Goal: Transaction & Acquisition: Purchase product/service

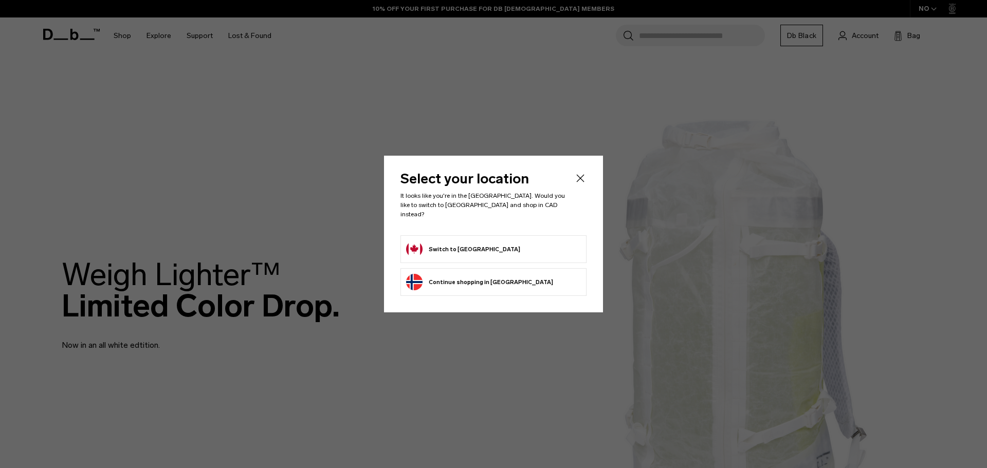
click at [538, 253] on form "Switch to Canada" at bounding box center [493, 249] width 175 height 16
click at [435, 249] on button "Switch to Canada" at bounding box center [463, 249] width 114 height 16
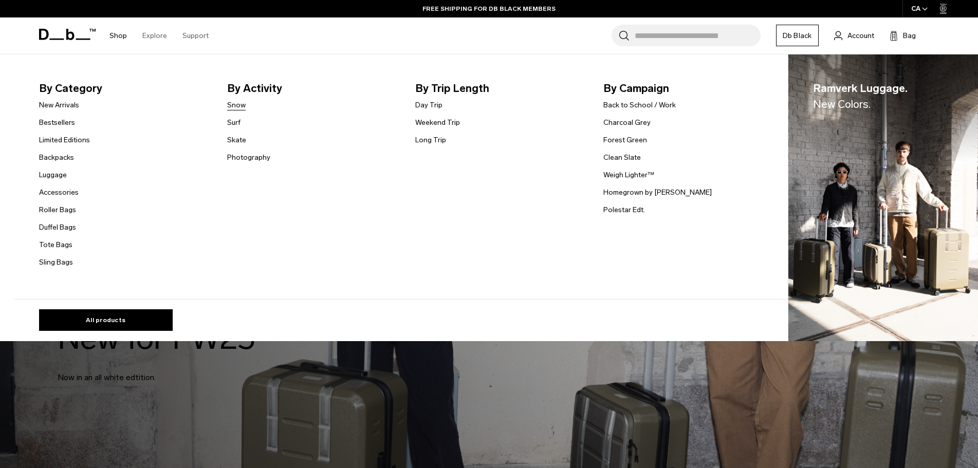
click at [241, 107] on link "Snow" at bounding box center [236, 105] width 19 height 11
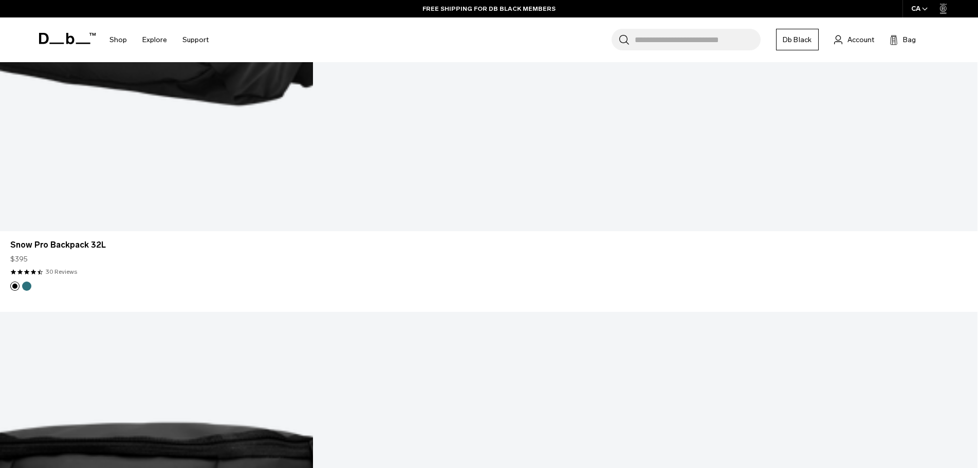
scroll to position [3495, 0]
